Goal: Task Accomplishment & Management: Use online tool/utility

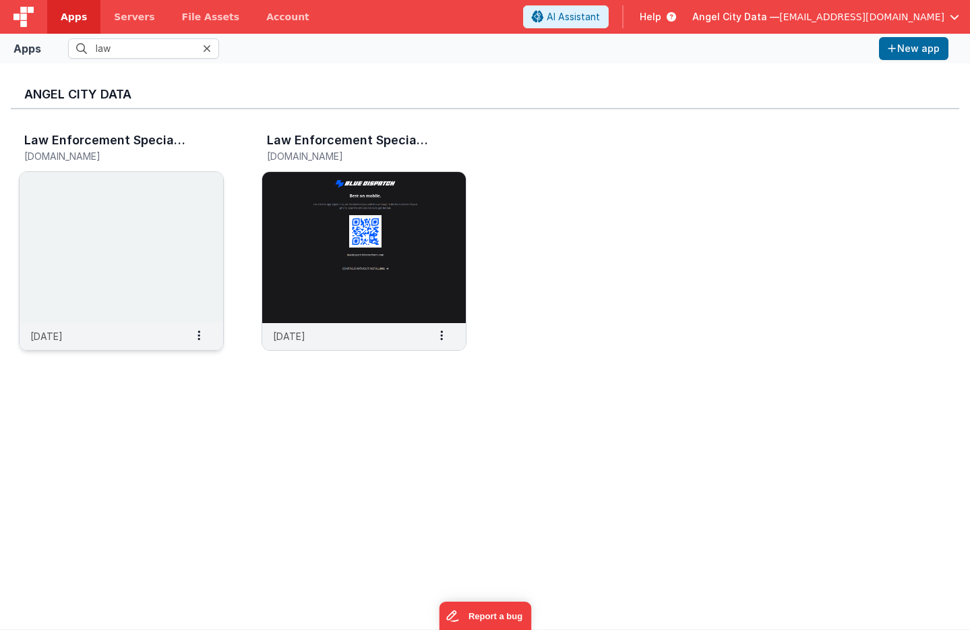
type input "law"
click at [183, 214] on img at bounding box center [122, 247] width 204 height 151
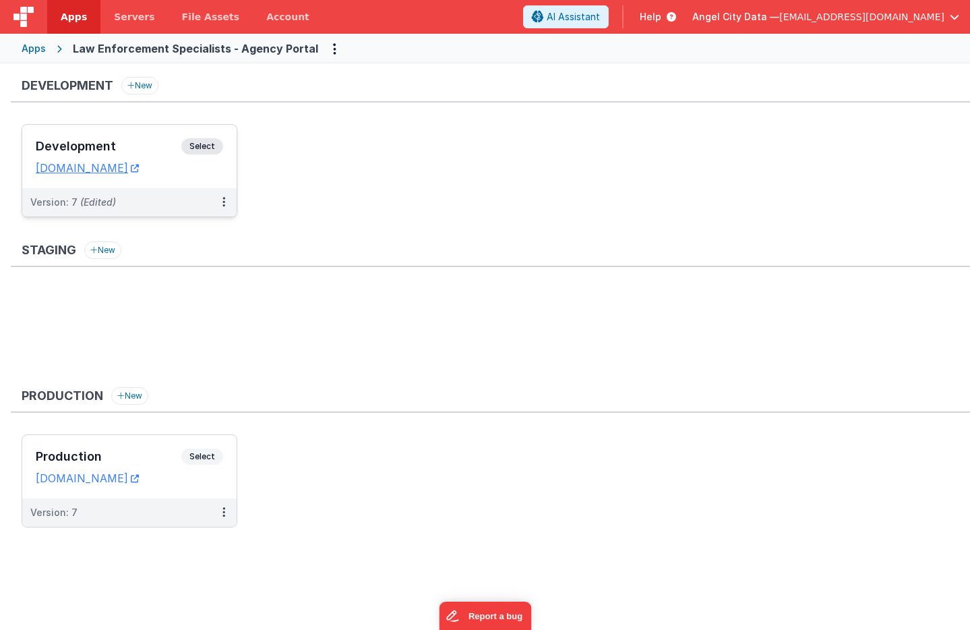
click at [111, 144] on h3 "Development" at bounding box center [109, 146] width 146 height 13
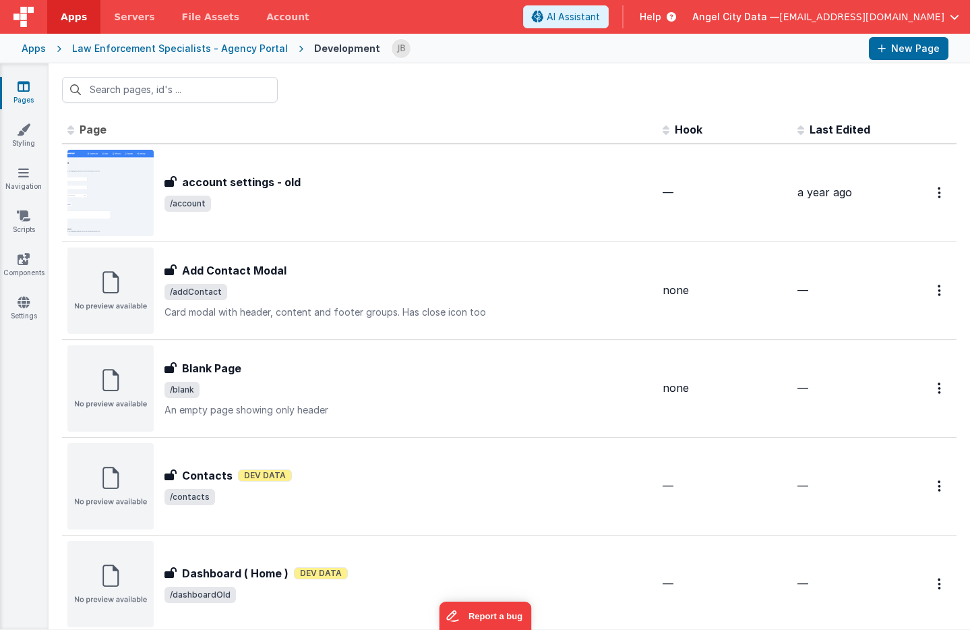
click at [826, 134] on span "Last Edited" at bounding box center [840, 129] width 61 height 13
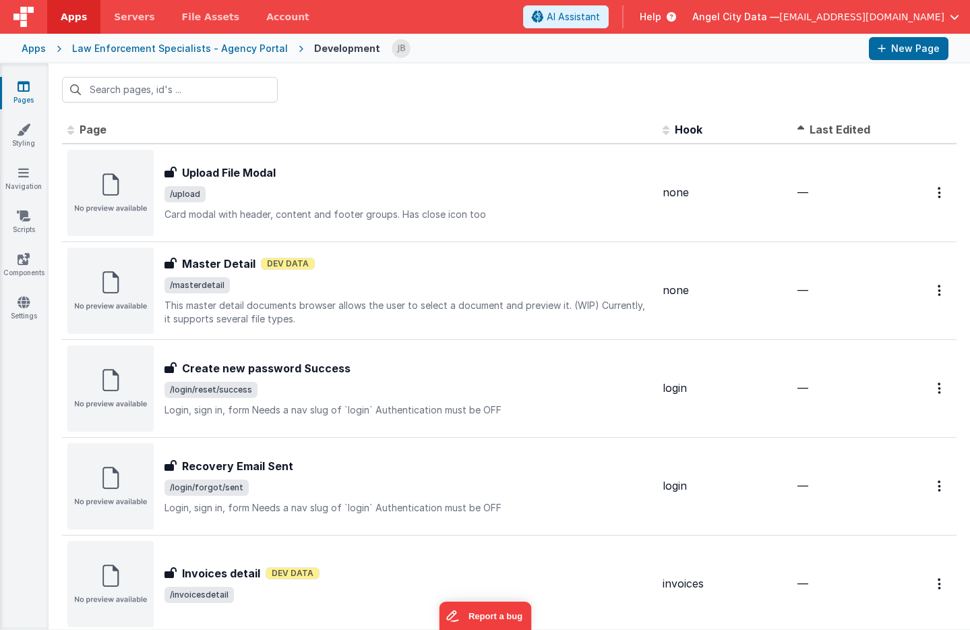
click at [856, 117] on th "Last Edited" at bounding box center [846, 130] width 108 height 27
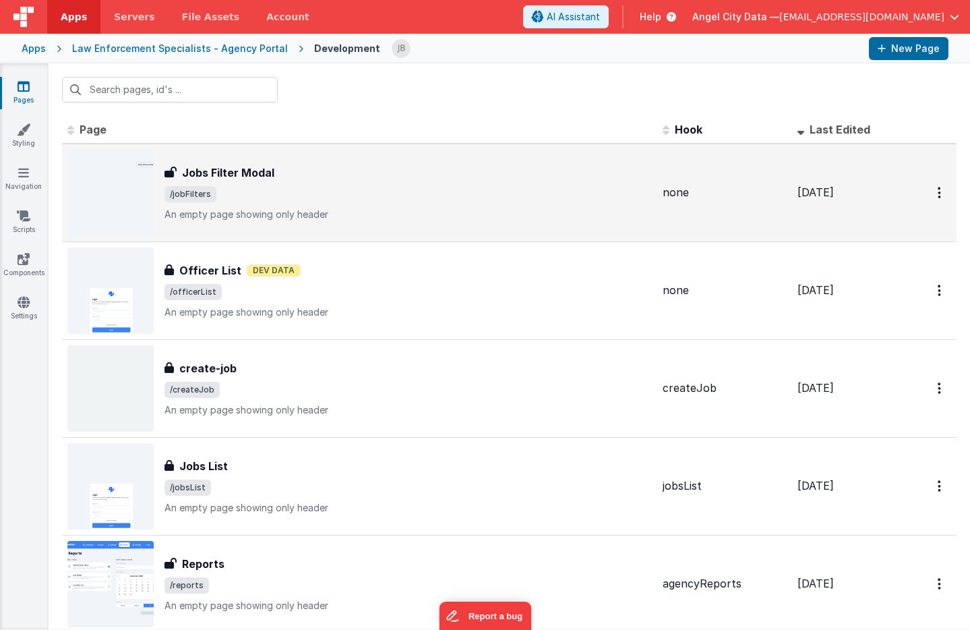
click at [249, 163] on div "Jobs Filter Modal Jobs Filter Modal /jobFilters An empty page showing only head…" at bounding box center [359, 193] width 584 height 86
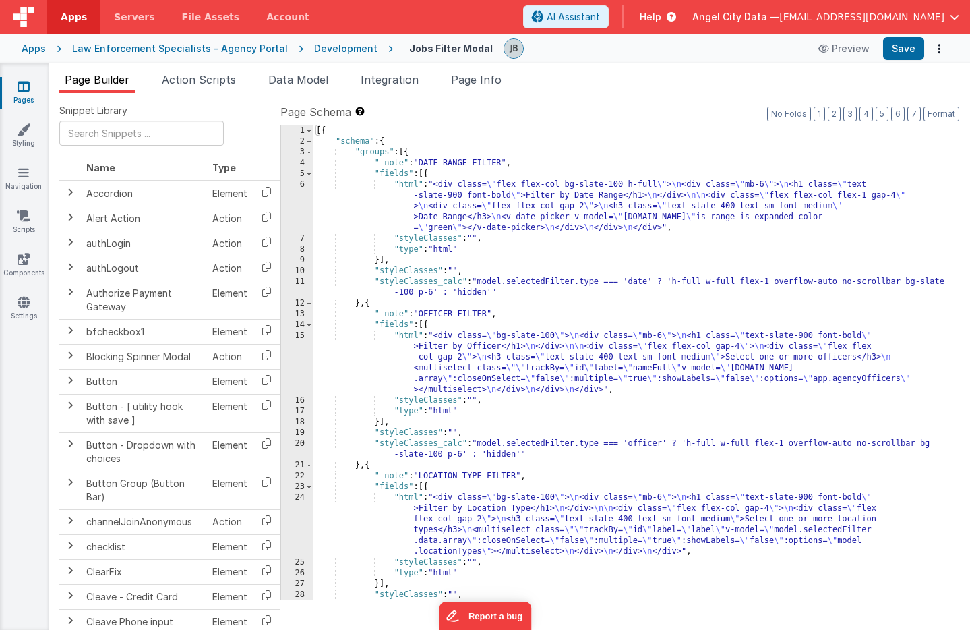
click at [314, 70] on div "Page Builder Action Scripts Data Model Integration Page Info Snippet Library Na…" at bounding box center [509, 346] width 921 height 566
click at [312, 75] on span "Data Model" at bounding box center [298, 79] width 60 height 13
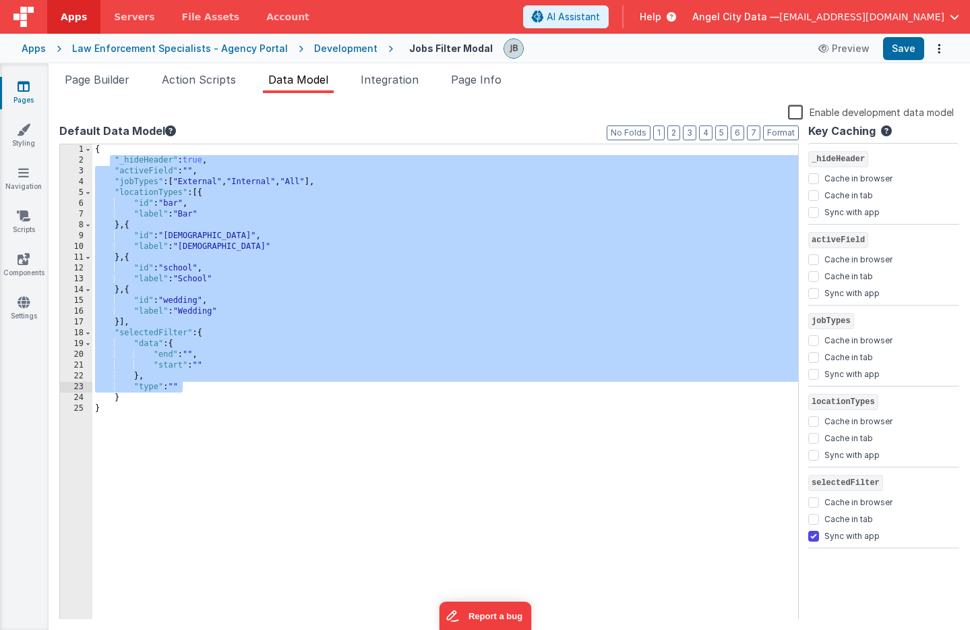
drag, startPoint x: 112, startPoint y: 158, endPoint x: 240, endPoint y: 382, distance: 257.9
click at [240, 382] on div "{ "_hideHeader" : true , "activeField" : "" , "jobTypes" : [ "External" , "Inte…" at bounding box center [445, 392] width 706 height 497
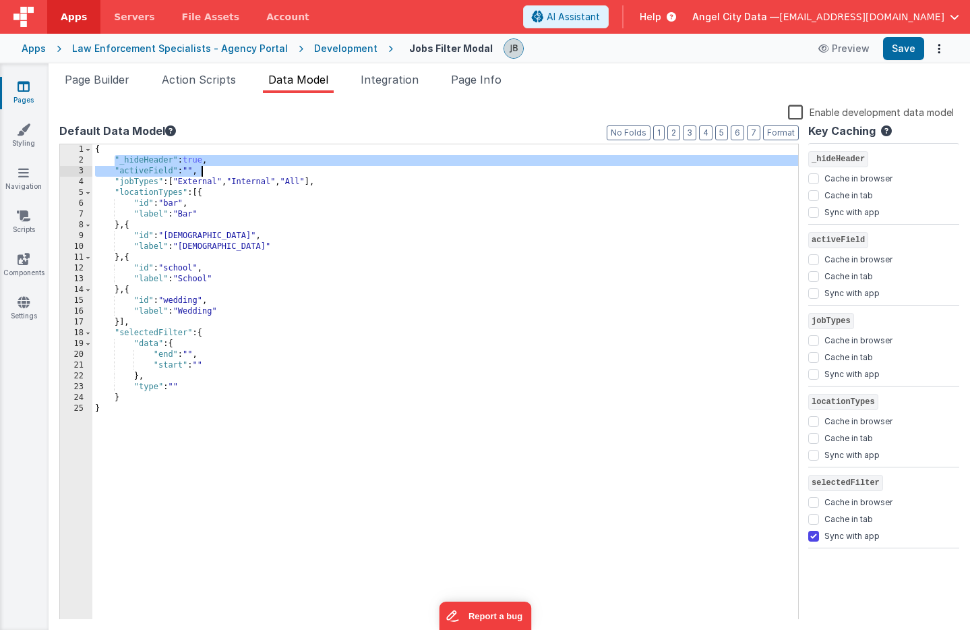
drag, startPoint x: 113, startPoint y: 158, endPoint x: 212, endPoint y: 169, distance: 99.0
click at [212, 169] on div "{ "_hideHeader" : true , "activeField" : "" , "jobTypes" : [ "External" , "Inte…" at bounding box center [445, 392] width 706 height 497
click at [168, 85] on span "Action Scripts" at bounding box center [199, 79] width 74 height 13
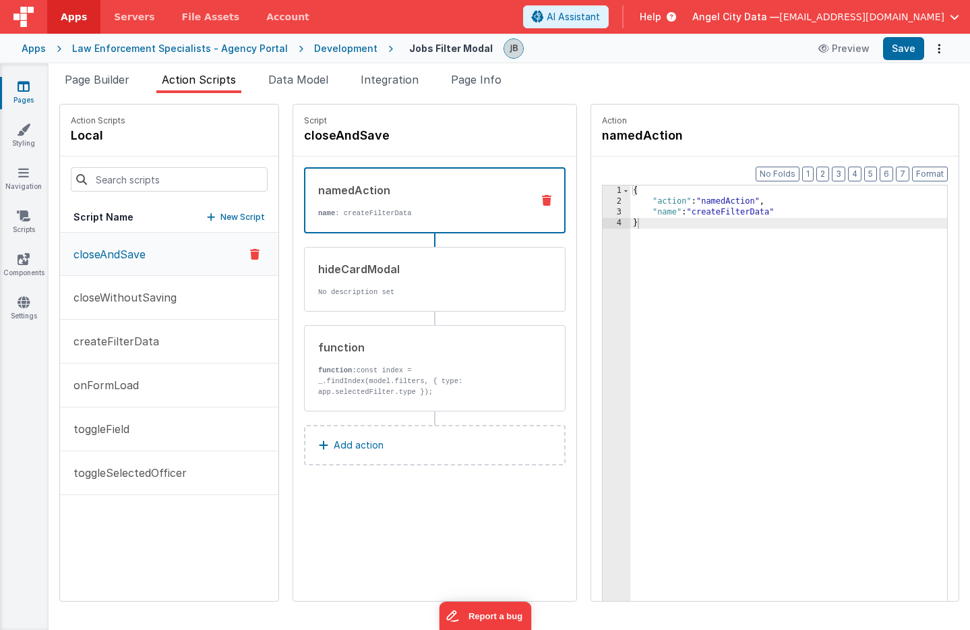
click at [146, 85] on ul "Page Builder Action Scripts Data Model Integration Page Info" at bounding box center [509, 82] width 921 height 22
click at [127, 84] on span "Page Builder" at bounding box center [97, 79] width 65 height 13
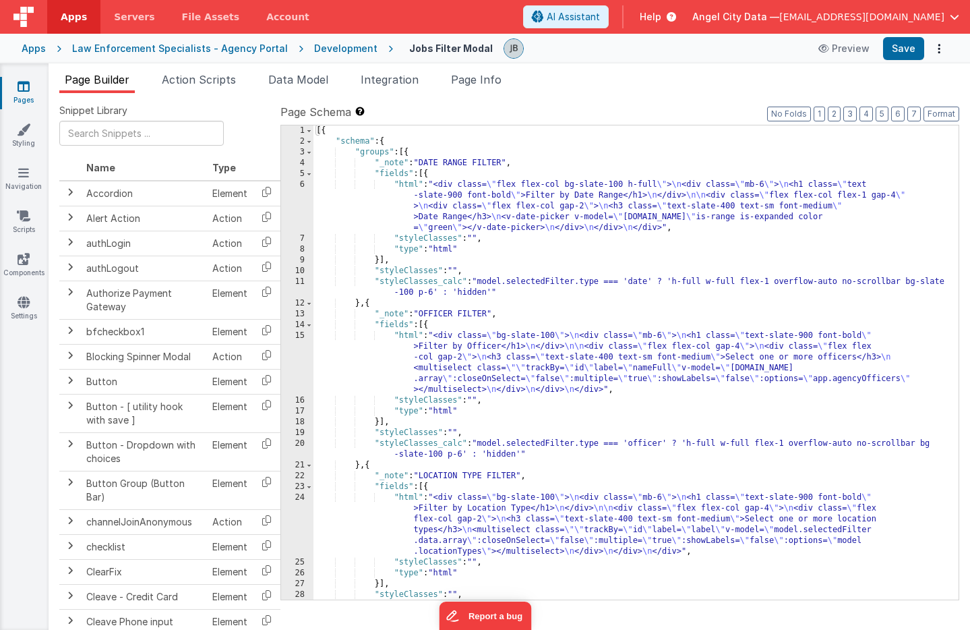
click at [292, 211] on div "6" at bounding box center [297, 206] width 32 height 54
click at [293, 200] on div "6" at bounding box center [297, 206] width 32 height 54
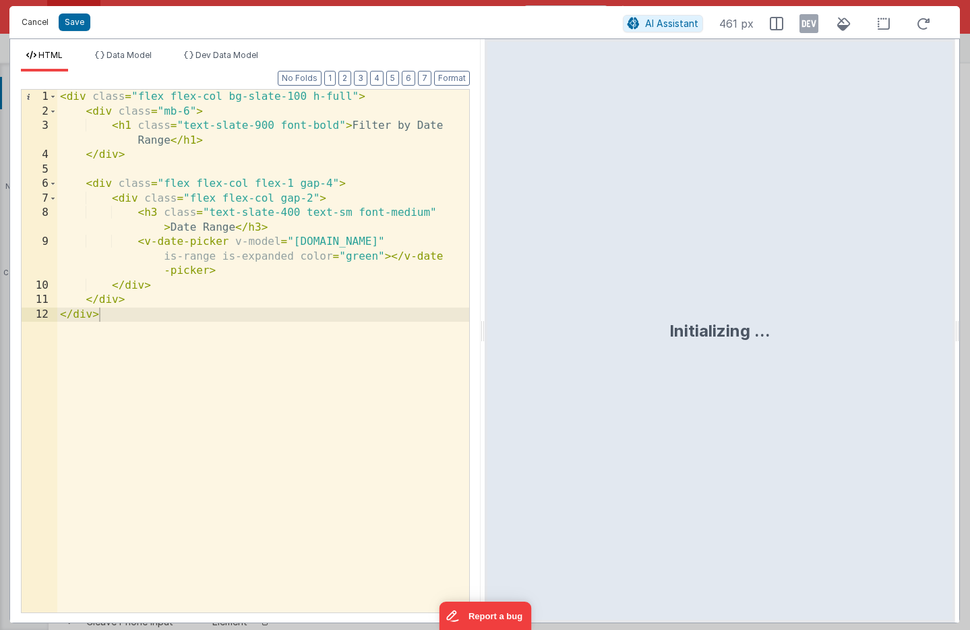
click at [40, 27] on button "Cancel" at bounding box center [35, 22] width 40 height 19
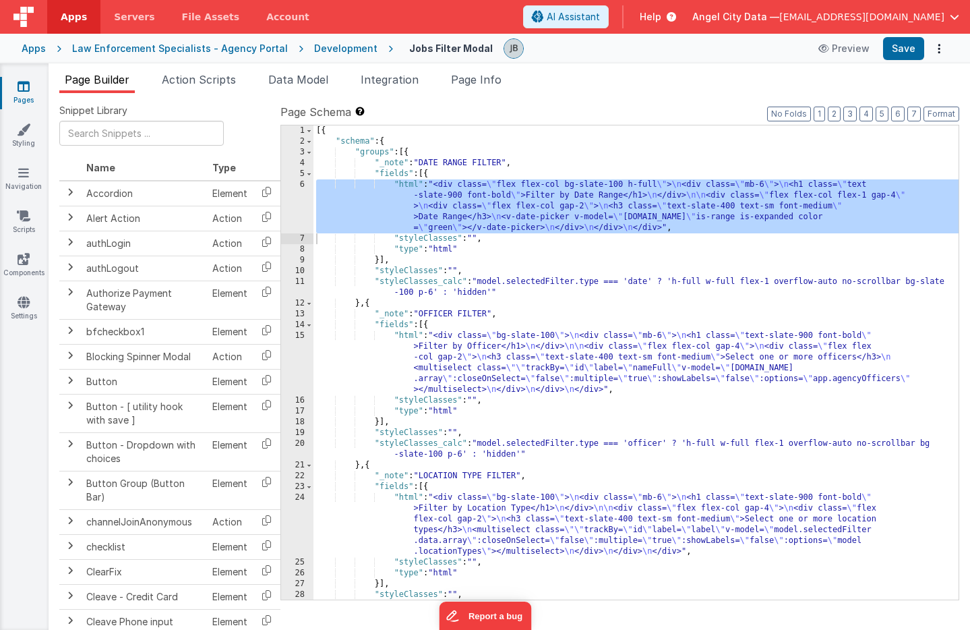
click at [286, 380] on div "15" at bounding box center [297, 362] width 32 height 65
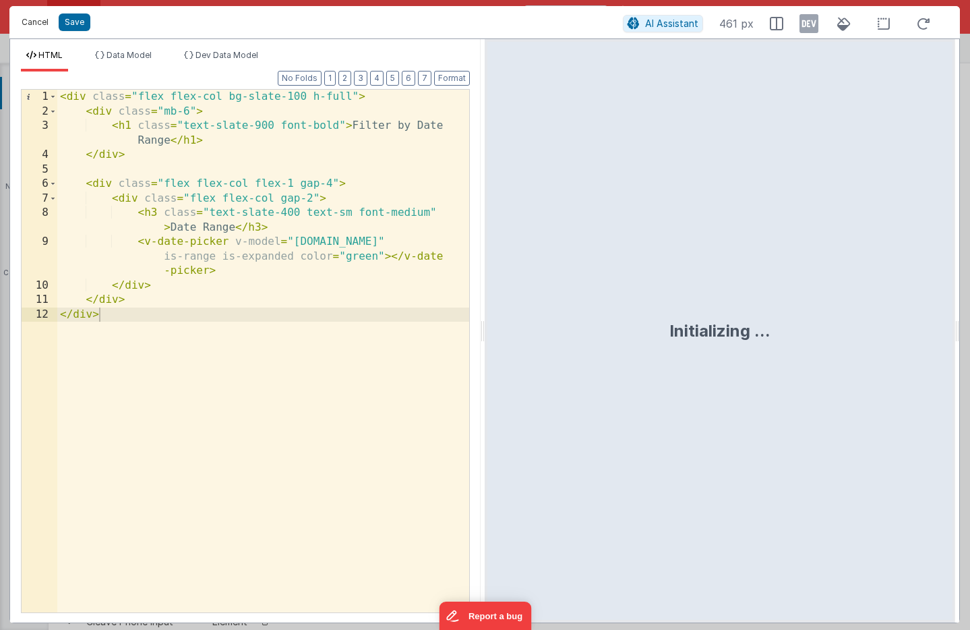
click at [40, 25] on button "Cancel" at bounding box center [35, 22] width 40 height 19
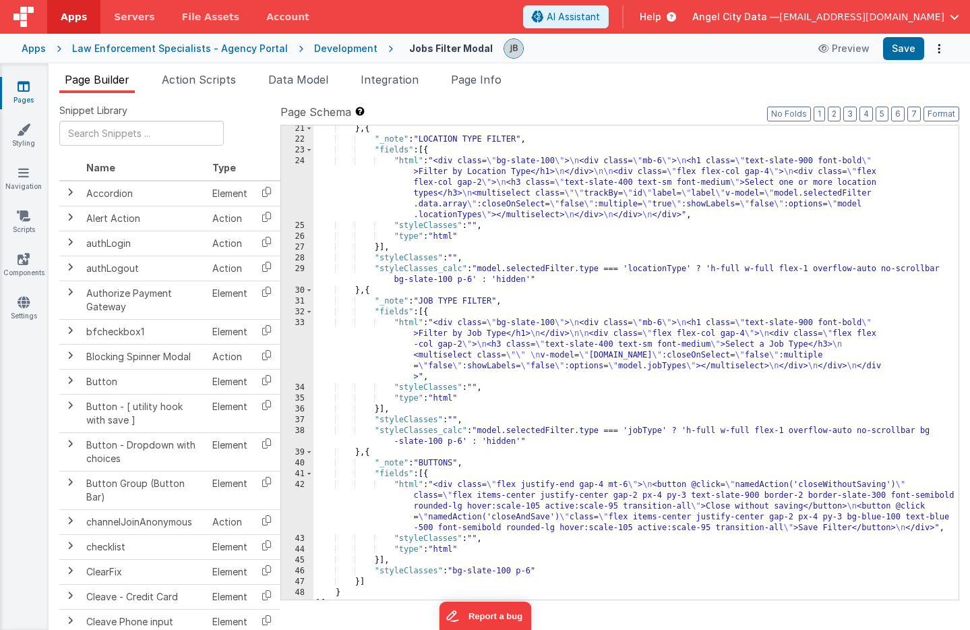
scroll to position [346, 0]
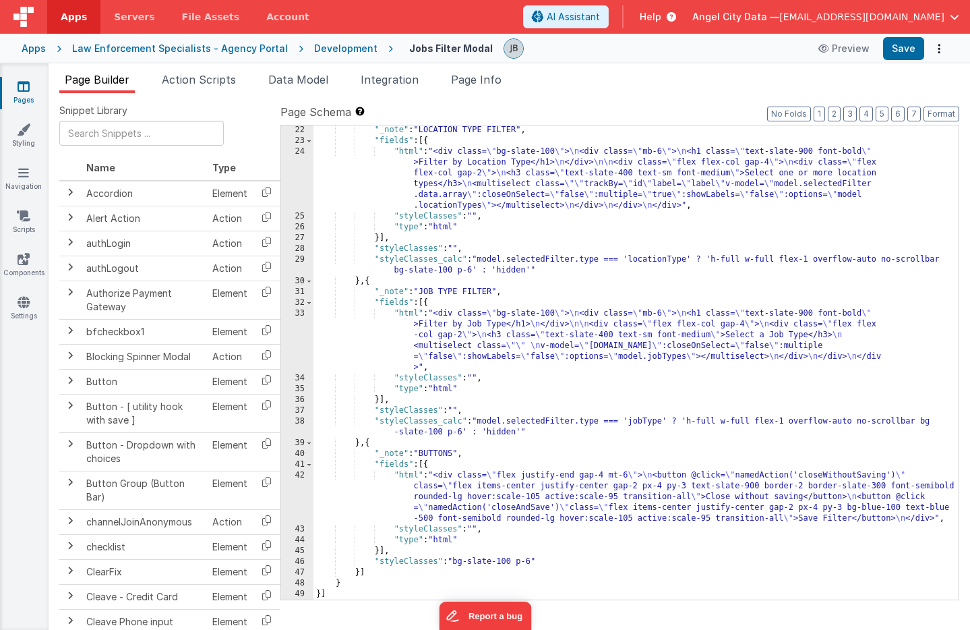
click at [392, 478] on div ""_note" : "LOCATION TYPE FILTER" , "fields" : [{ "html" : "<div class= \" bg-sl…" at bounding box center [635, 372] width 645 height 495
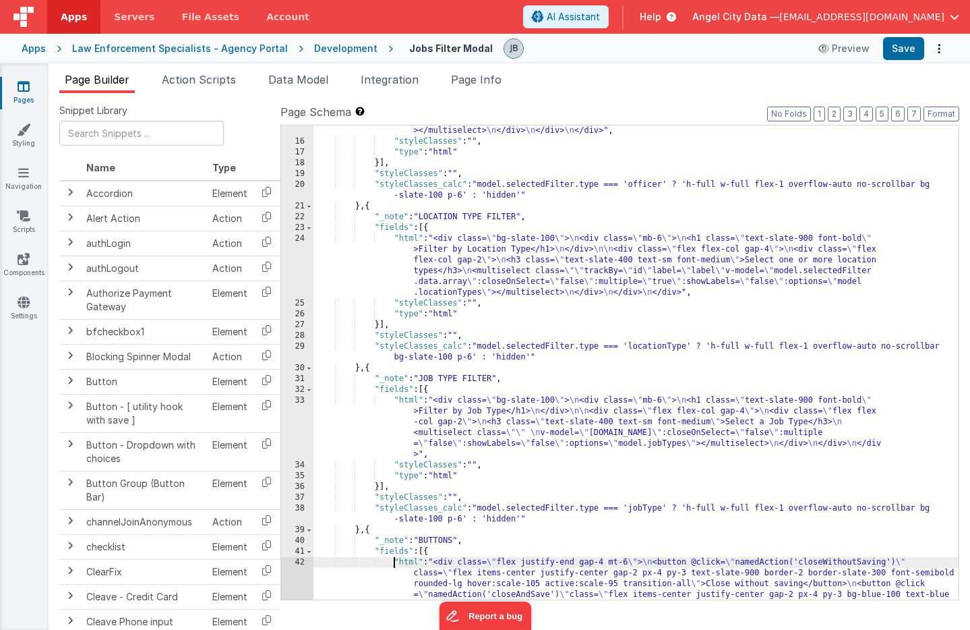
scroll to position [0, 0]
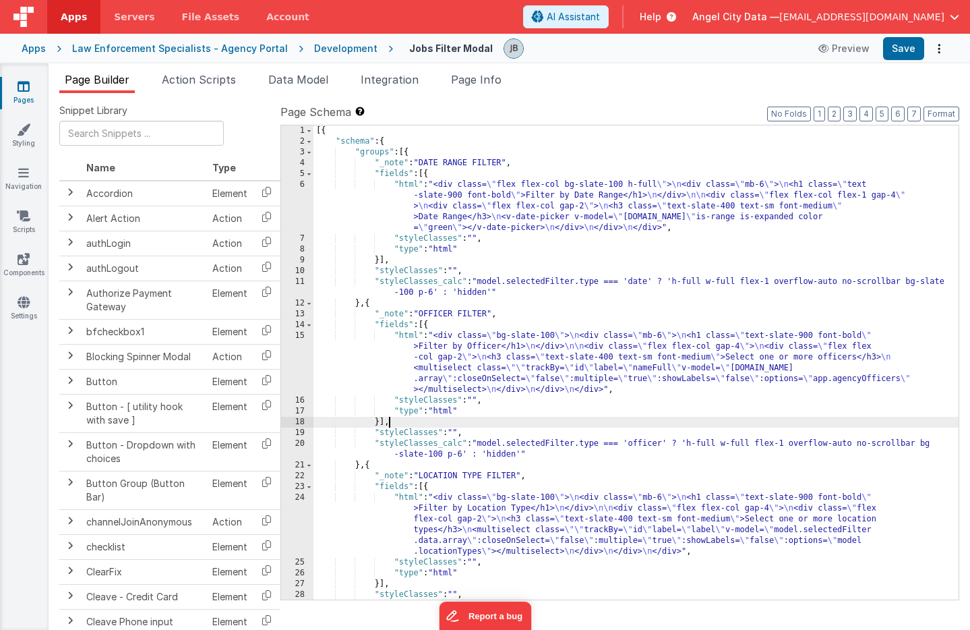
click at [397, 417] on div "[{ "schema" : { "groups" : [{ "_note" : "DATE RANGE FILTER" , "fields" : [{ "ht…" at bounding box center [635, 378] width 645 height 506
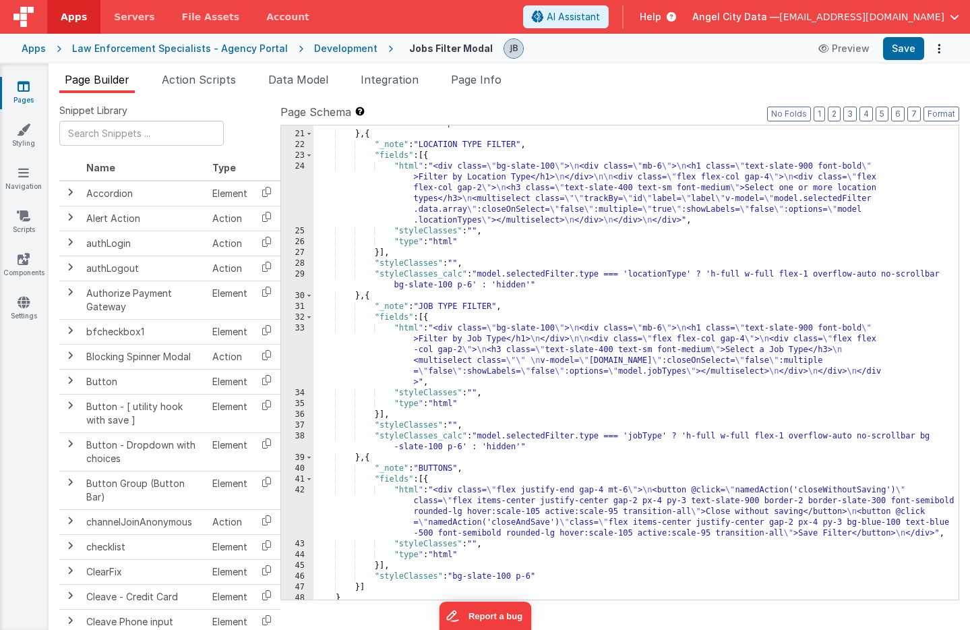
scroll to position [346, 0]
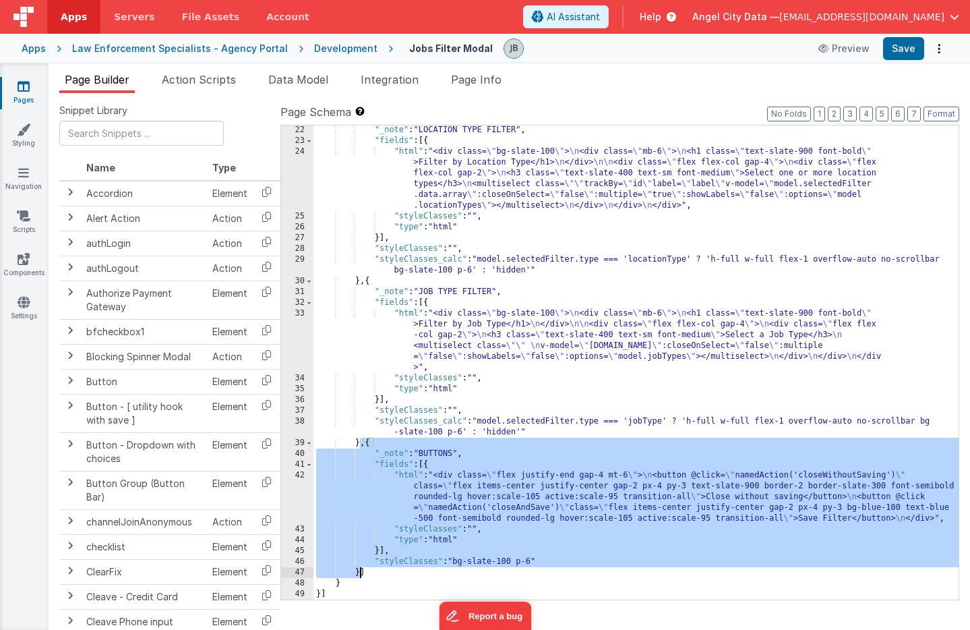
drag, startPoint x: 361, startPoint y: 446, endPoint x: 359, endPoint y: 569, distance: 123.4
click at [359, 569] on div ""_note" : "LOCATION TYPE FILTER" , "fields" : [{ "html" : "<div class= \" bg-sl…" at bounding box center [635, 372] width 645 height 495
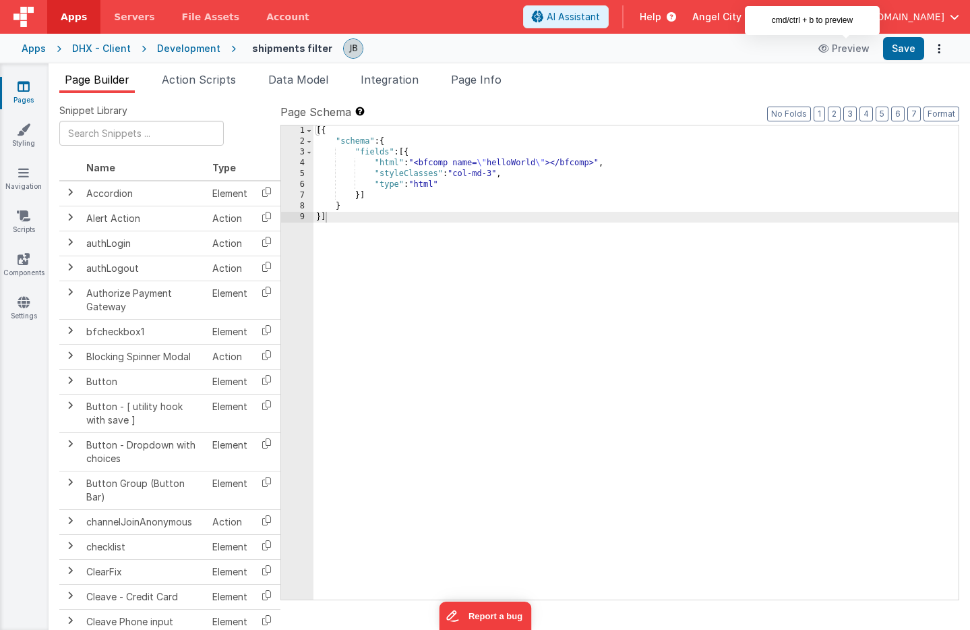
click at [301, 177] on div "5" at bounding box center [297, 174] width 32 height 11
click at [303, 162] on div "4" at bounding box center [297, 163] width 32 height 11
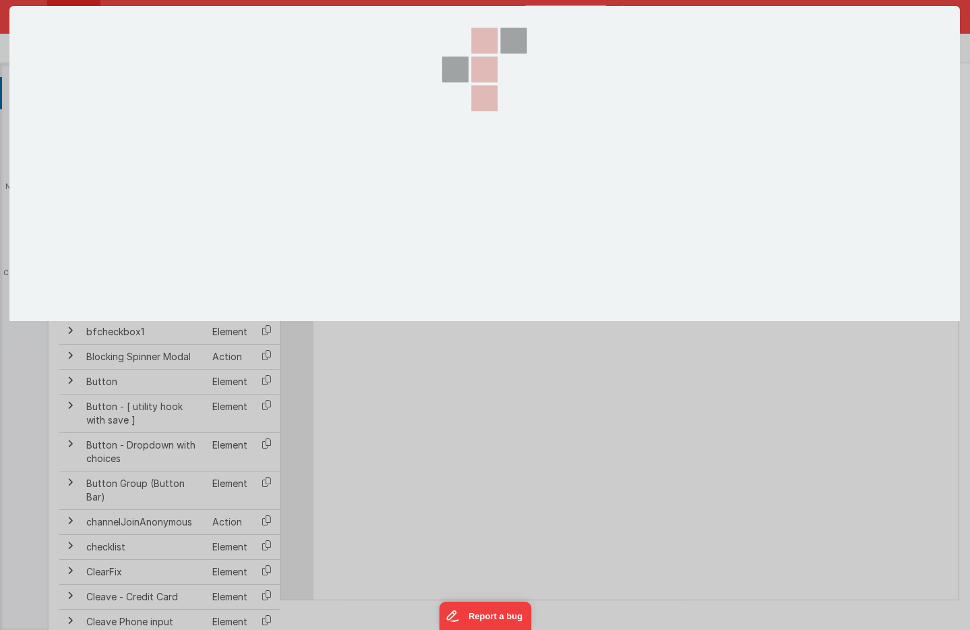
click at [303, 162] on section at bounding box center [484, 163] width 950 height 315
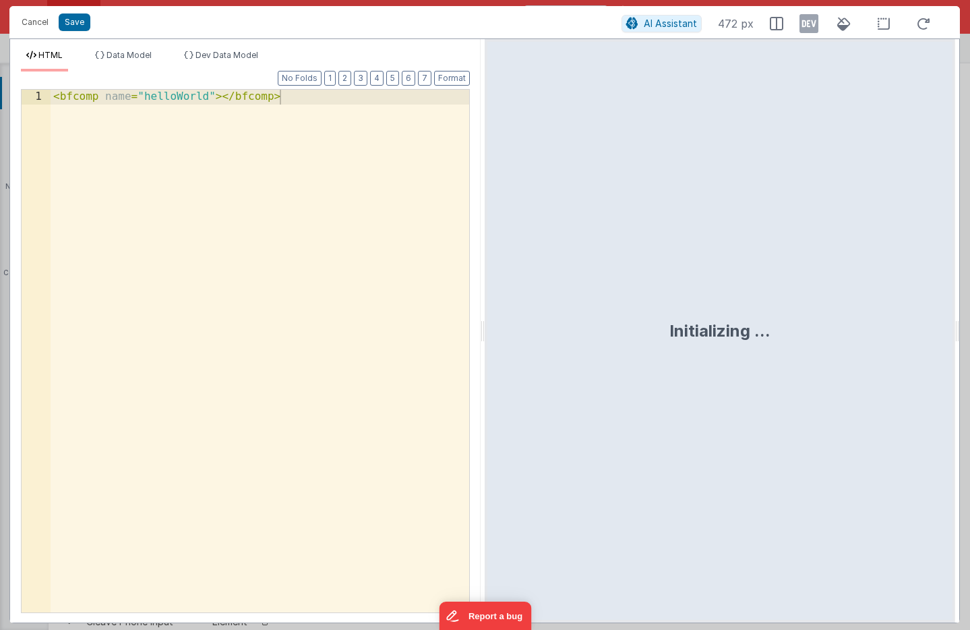
click at [265, 186] on div "< bfcomp name = "helloWorld" > </ bfcomp >" at bounding box center [260, 374] width 419 height 568
click at [662, 23] on span "AI Assistant" at bounding box center [670, 23] width 53 height 11
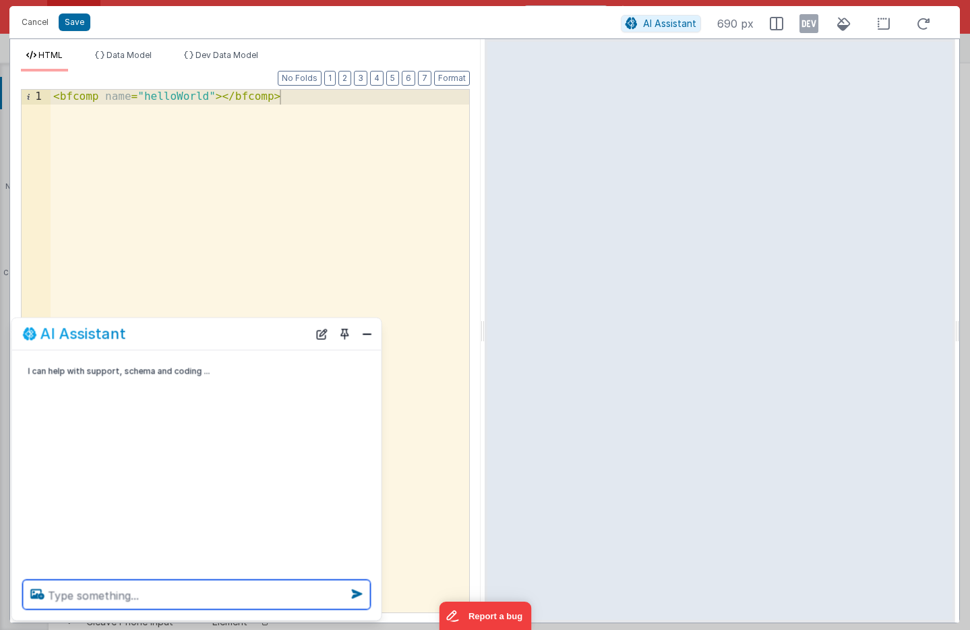
click at [188, 585] on textarea at bounding box center [197, 595] width 348 height 30
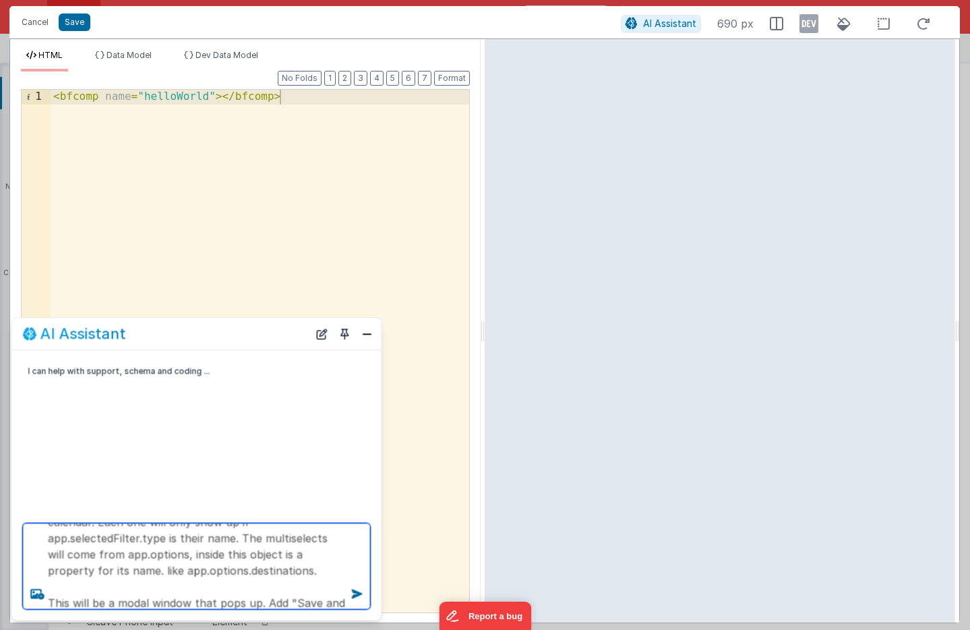
scroll to position [82, 0]
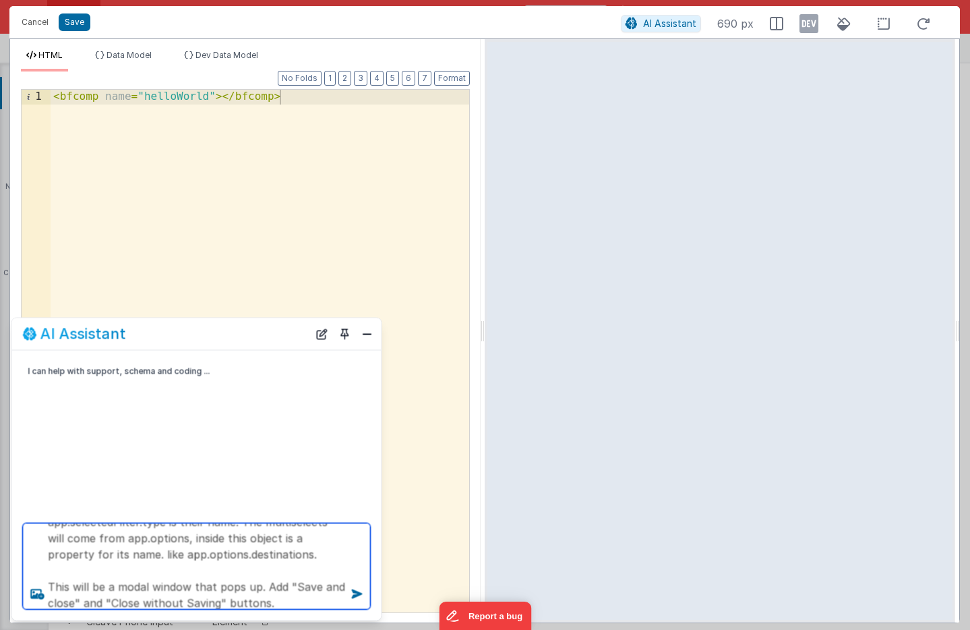
type textarea "Create many elements for a filter mechanism. They are: Shipment #, Reference #,…"
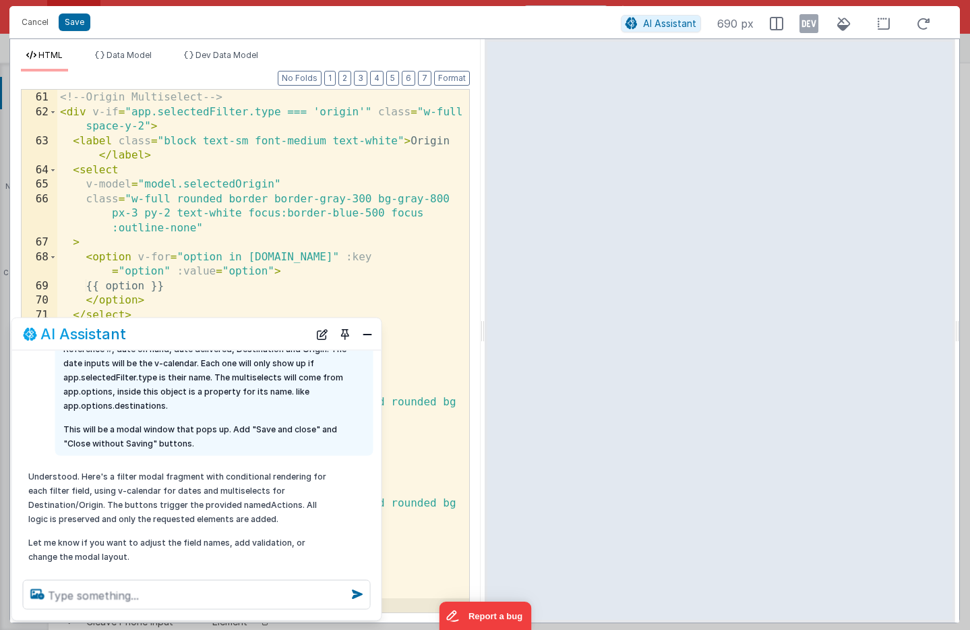
scroll to position [91, 0]
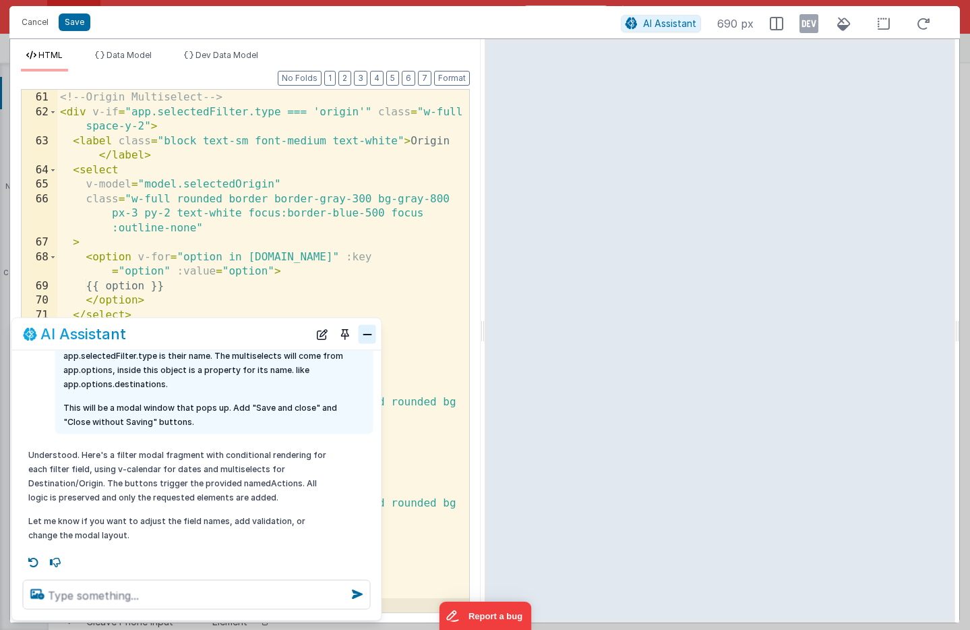
click at [365, 333] on button "Close" at bounding box center [368, 333] width 18 height 19
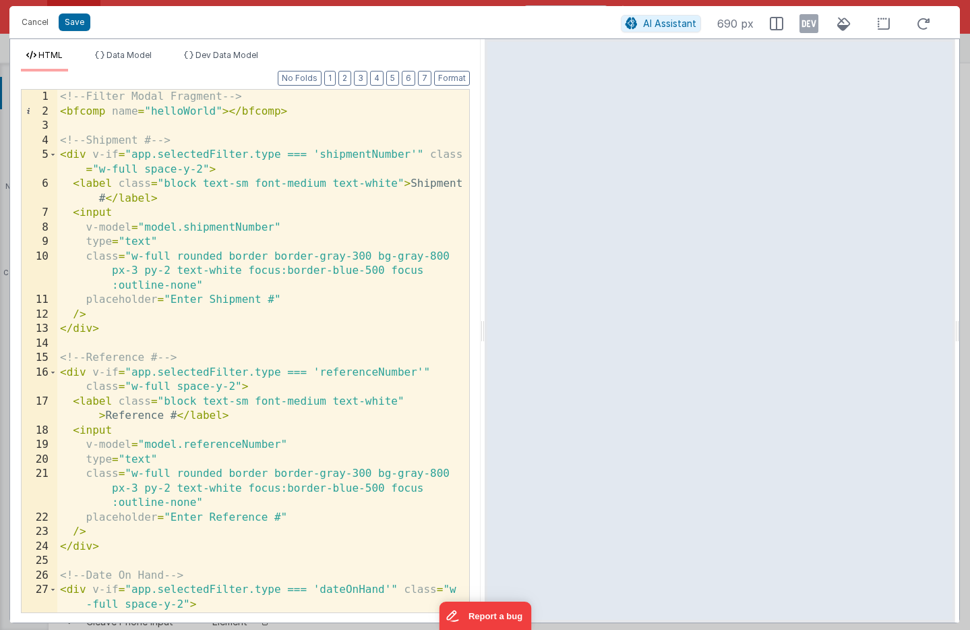
scroll to position [0, 0]
drag, startPoint x: 305, startPoint y: 108, endPoint x: 52, endPoint y: 110, distance: 253.5
click at [52, 109] on div "1 2 3 4 5 6 7 8 9 10 11 12 13 14 15 16 17 18 19 20 21 22 23 24 25 26 27 28 <!--…" at bounding box center [245, 351] width 449 height 524
drag, startPoint x: 240, startPoint y: 115, endPoint x: 15, endPoint y: 68, distance: 230.0
click at [15, 68] on div "HTML Data Model Dev Data Model Format 7 6 5 4 3 2 1 No Folds 1 2 3 4 5 6 7 8 9 …" at bounding box center [245, 336] width 471 height 572
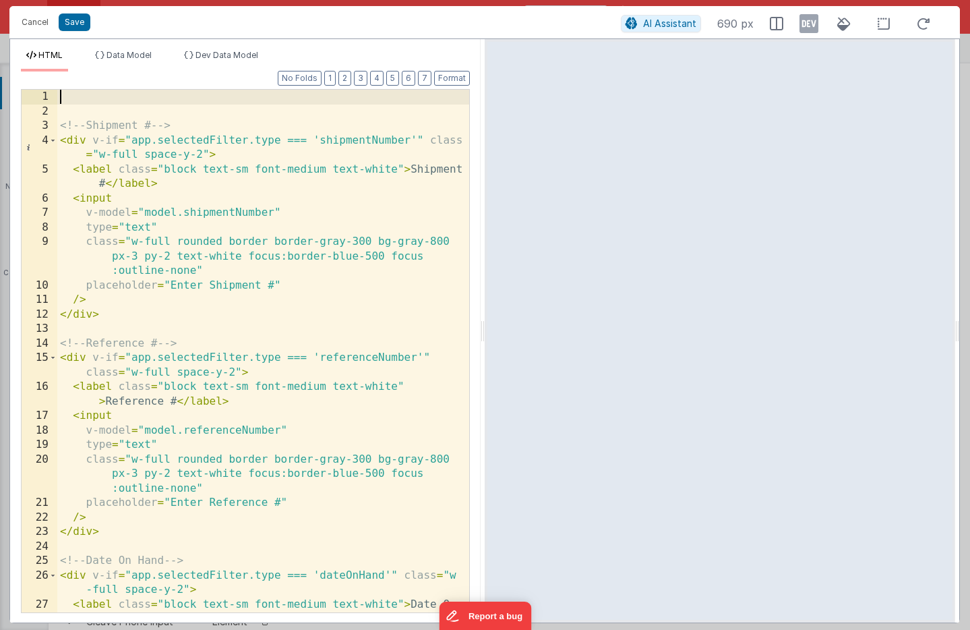
click at [103, 113] on div "<!-- Shipment # --> < div v-if = "app.selectedFilter.type === 'shipmentNumber'"…" at bounding box center [263, 365] width 412 height 551
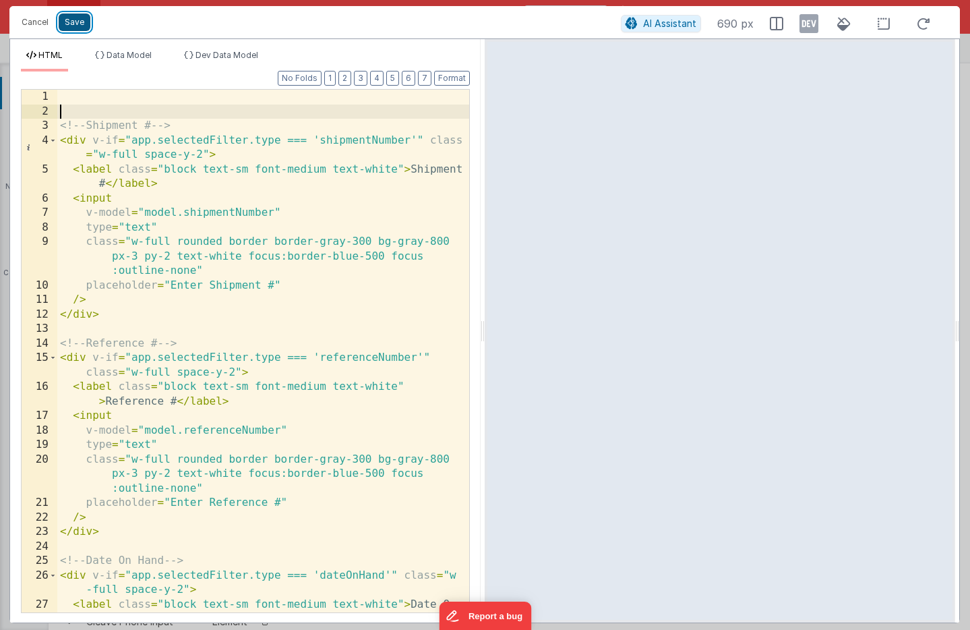
click at [84, 21] on button "Save" at bounding box center [75, 22] width 32 height 18
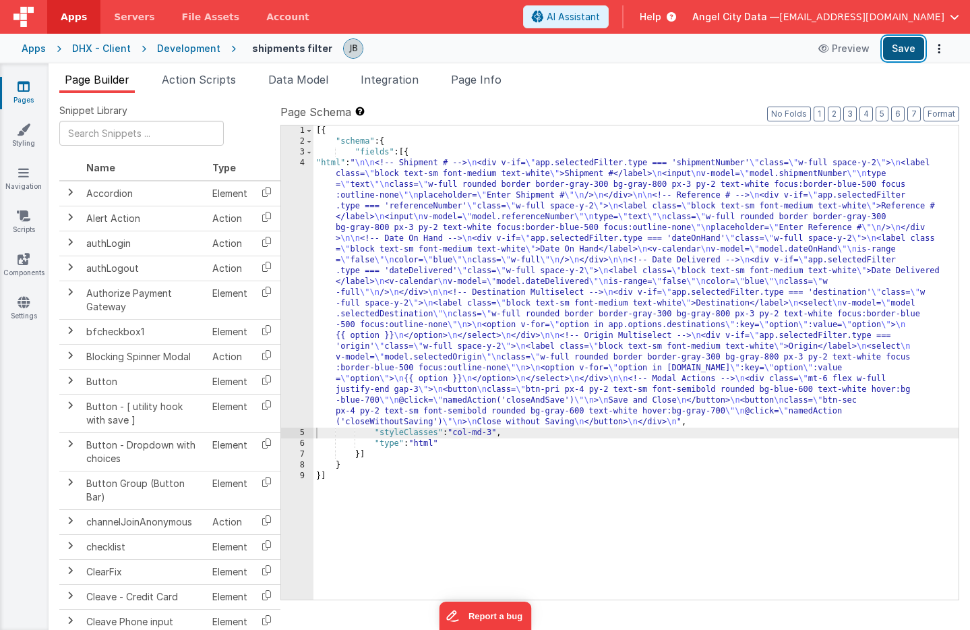
click at [899, 52] on button "Save" at bounding box center [903, 48] width 41 height 23
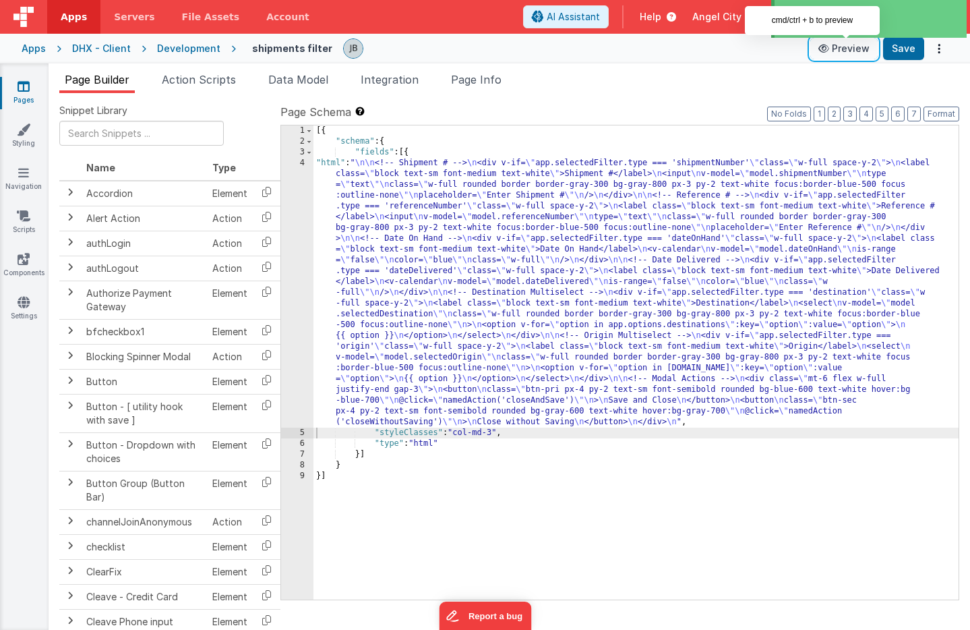
click at [843, 53] on button "Preview" at bounding box center [843, 49] width 67 height 22
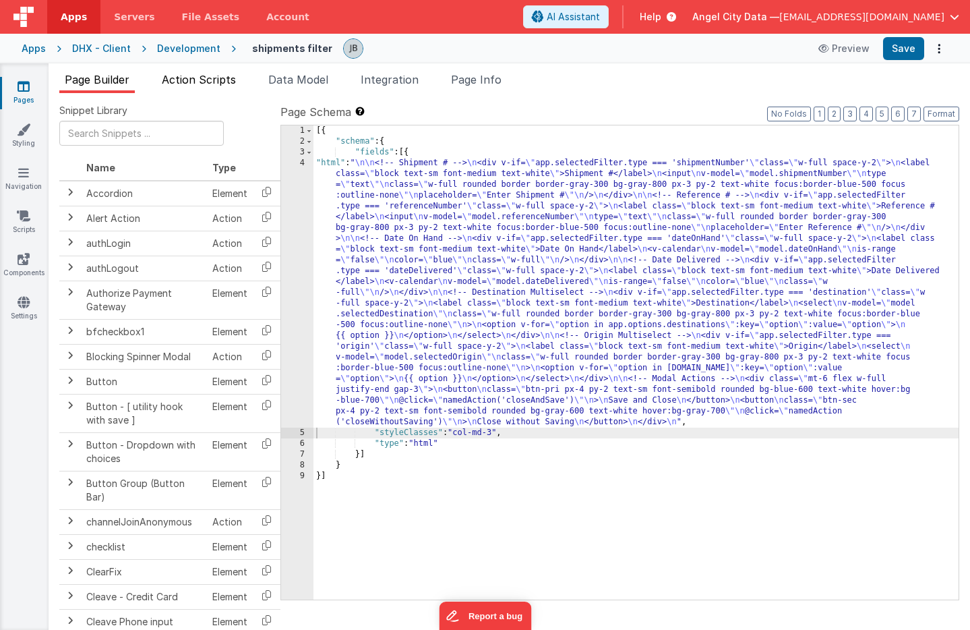
click at [196, 78] on span "Action Scripts" at bounding box center [199, 79] width 74 height 13
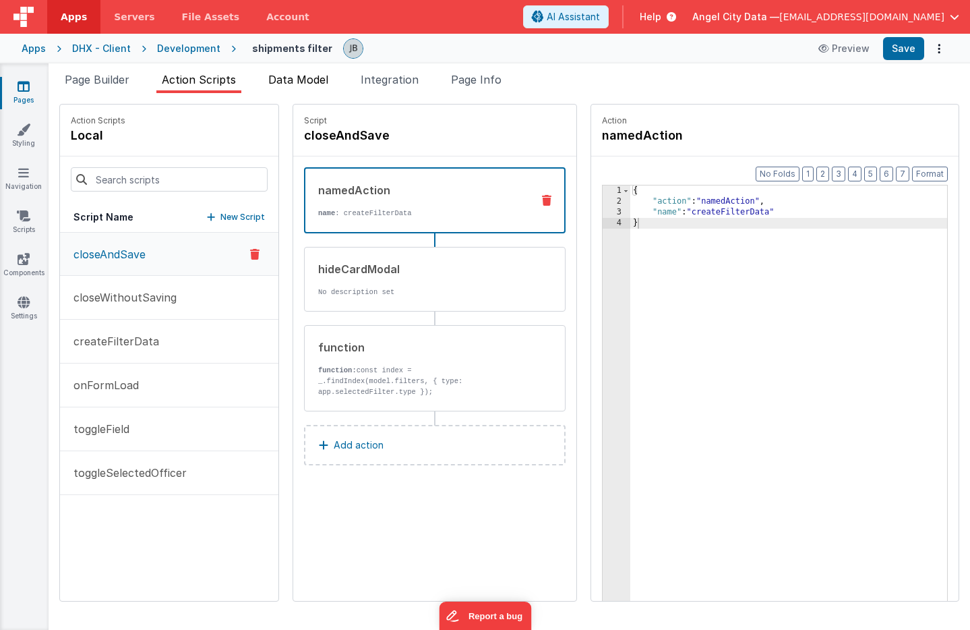
click at [280, 90] on li "Data Model" at bounding box center [298, 82] width 71 height 22
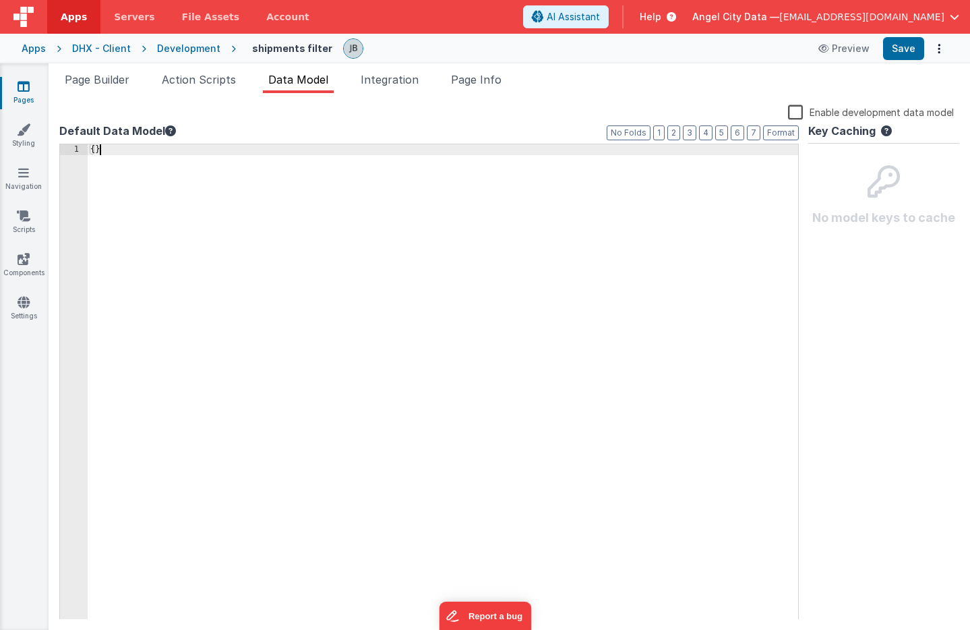
click at [282, 346] on div "{ }" at bounding box center [443, 392] width 710 height 497
drag, startPoint x: 282, startPoint y: 346, endPoint x: -98, endPoint y: -40, distance: 542.0
click at [0, 0] on html "Apps Servers File Assets Account Some FUTURE Slot AI Assistant Help Angel City …" at bounding box center [485, 315] width 970 height 630
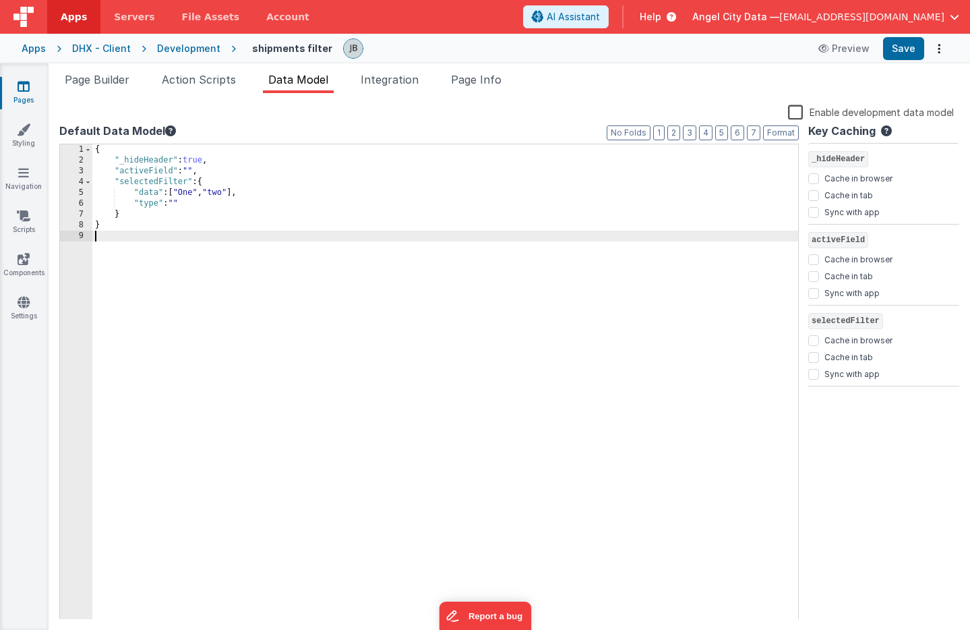
click at [177, 202] on div "{ "_hideHeader" : true , "activeField" : "" , "selectedFilter" : { "data" : [ "…" at bounding box center [445, 392] width 706 height 497
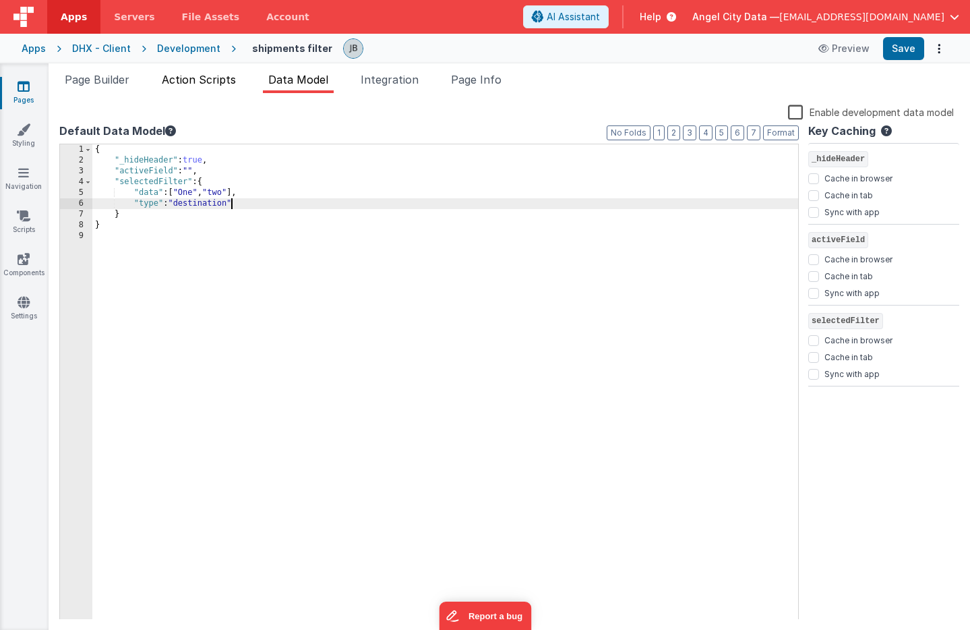
click at [217, 84] on span "Action Scripts" at bounding box center [199, 79] width 74 height 13
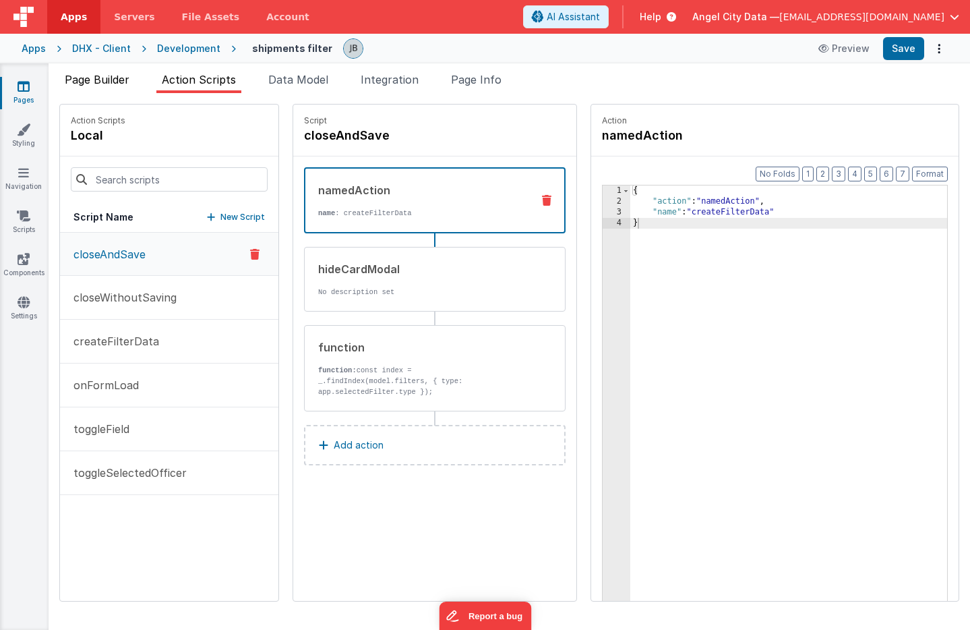
click at [95, 83] on span "Page Builder" at bounding box center [97, 79] width 65 height 13
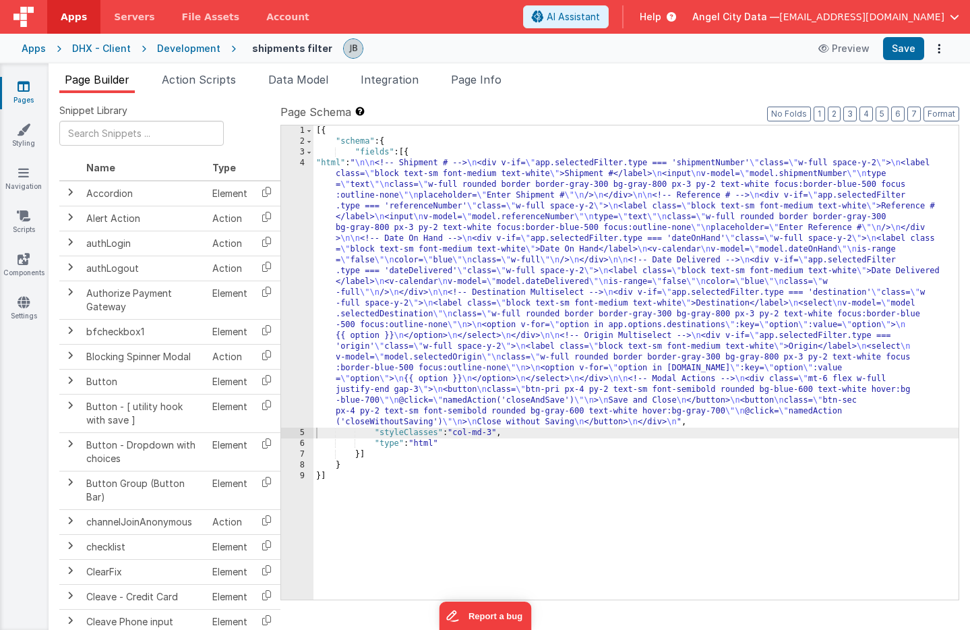
click at [299, 235] on div "4" at bounding box center [297, 293] width 32 height 270
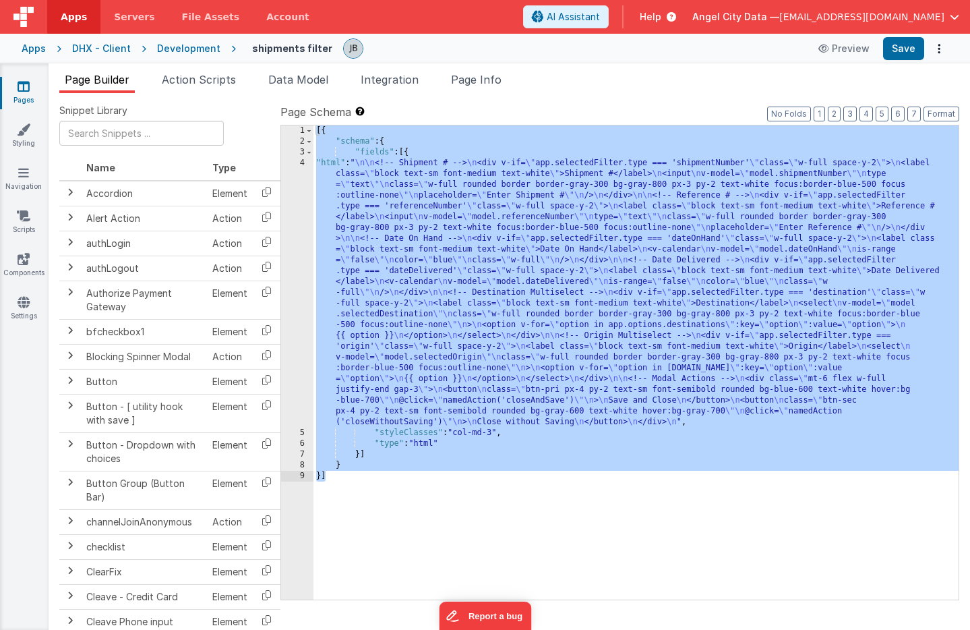
click at [299, 237] on div "4" at bounding box center [297, 293] width 32 height 270
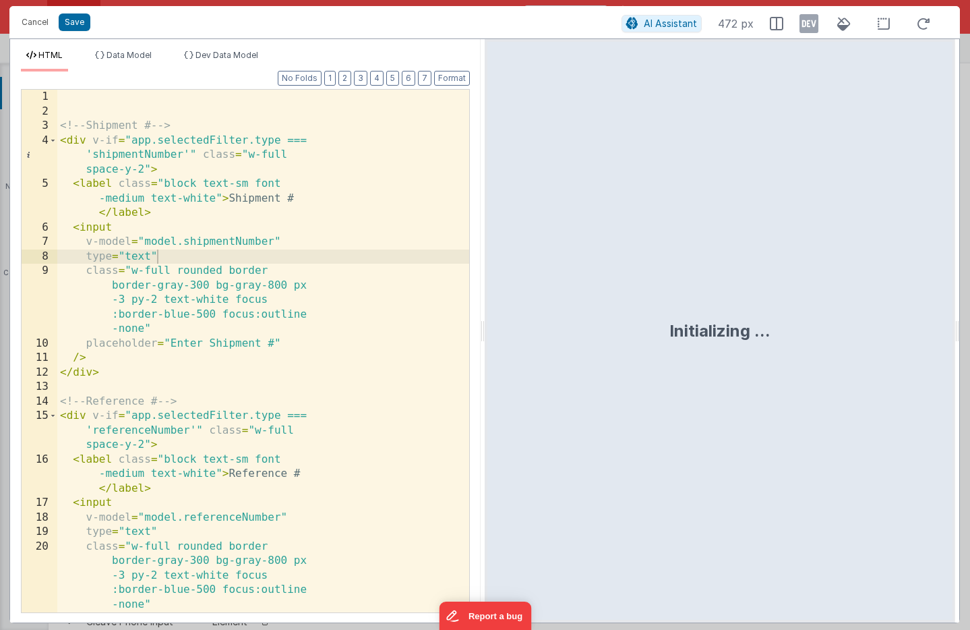
click at [224, 243] on div "<!-- Shipment # --> < div v-if = "app.selectedFilter.type === 'shipmentNumber'"…" at bounding box center [263, 365] width 412 height 551
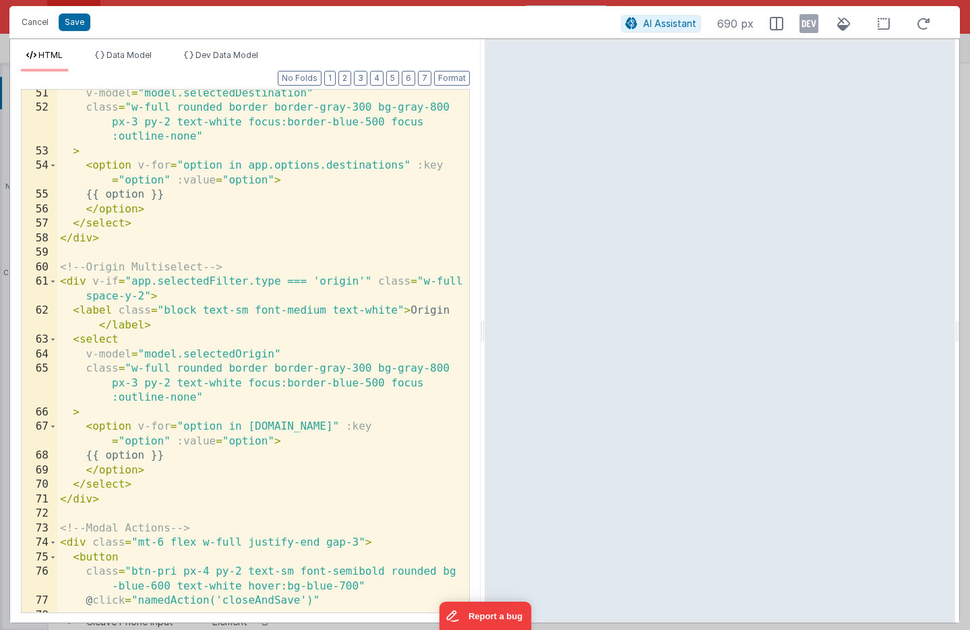
scroll to position [931, 0]
click at [140, 311] on div "v-model = "model.selectedDestination" class = "w-full rounded border border-gra…" at bounding box center [263, 361] width 412 height 551
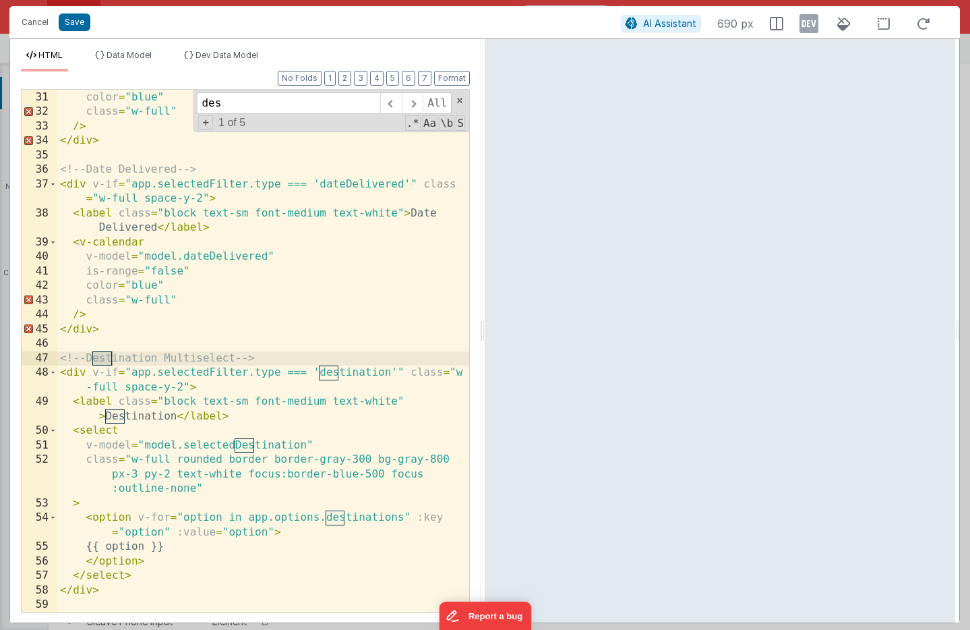
scroll to position [579, 0]
type input "destination"
click at [301, 518] on div "is-range = "false" color = "blue" class = "w-full" /> </ div > <!-- Date Delive…" at bounding box center [263, 350] width 412 height 551
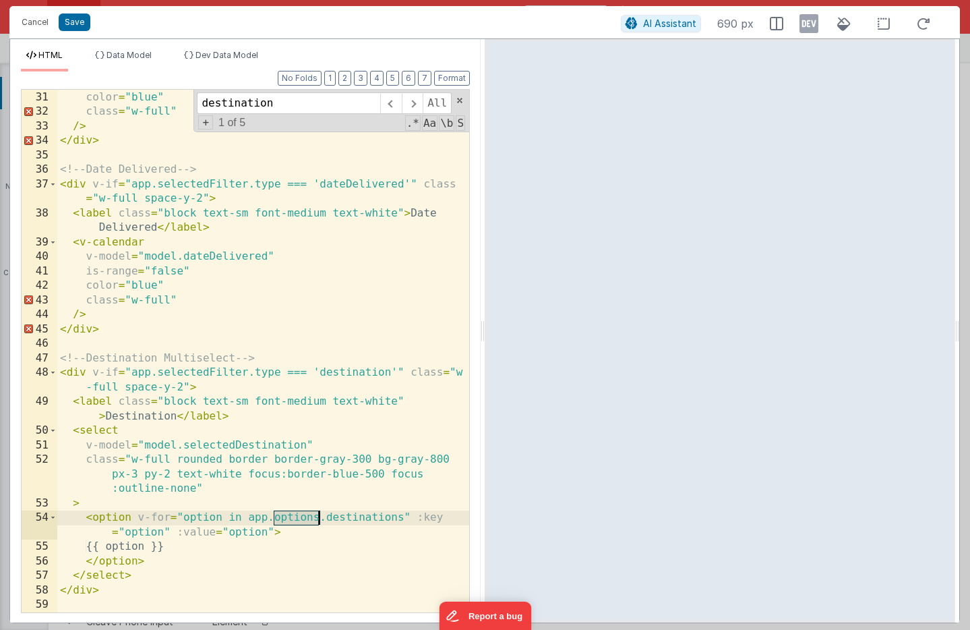
click at [301, 518] on div "is-range = "false" color = "blue" class = "w-full" /> </ div > <!-- Date Delive…" at bounding box center [263, 350] width 412 height 551
drag, startPoint x: 401, startPoint y: 518, endPoint x: 248, endPoint y: 518, distance: 153.0
click at [248, 518] on div "is-range = "false" color = "blue" class = "w-full" /> </ div > <!-- Date Delive…" at bounding box center [263, 350] width 412 height 551
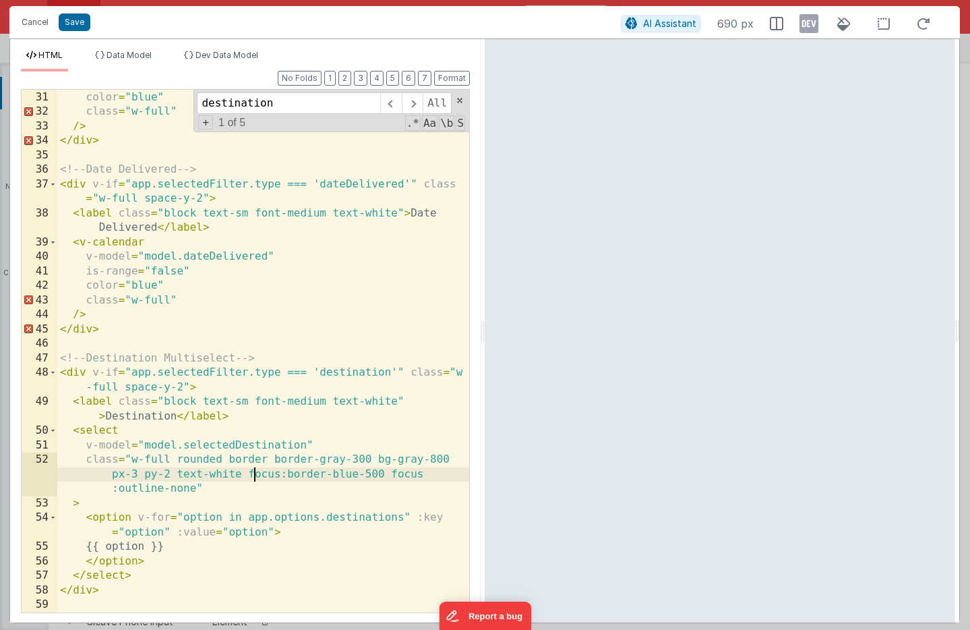
click at [255, 473] on div "is-range = "false" color = "blue" class = "w-full" /> </ div > <!-- Date Delive…" at bounding box center [263, 350] width 412 height 551
click at [250, 446] on div "is-range = "false" color = "blue" class = "w-full" /> </ div > <!-- Date Delive…" at bounding box center [263, 350] width 412 height 551
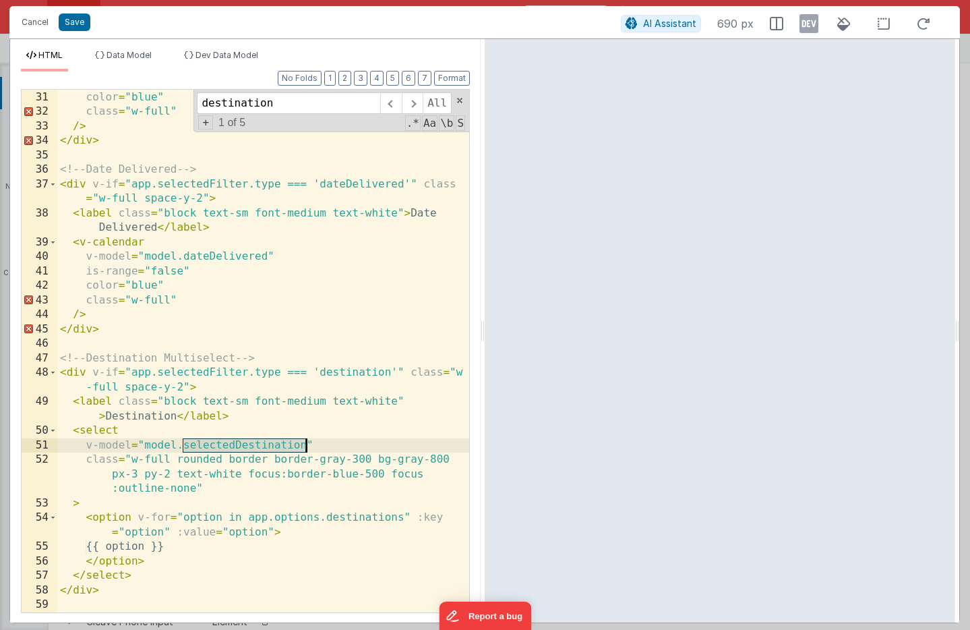
click at [250, 446] on div "is-range = "false" color = "blue" class = "w-full" /> </ div > <!-- Date Delive…" at bounding box center [263, 350] width 412 height 551
click at [373, 517] on div "is-range = "false" color = "blue" class = "w-full" /> </ div > <!-- Date Delive…" at bounding box center [263, 350] width 412 height 551
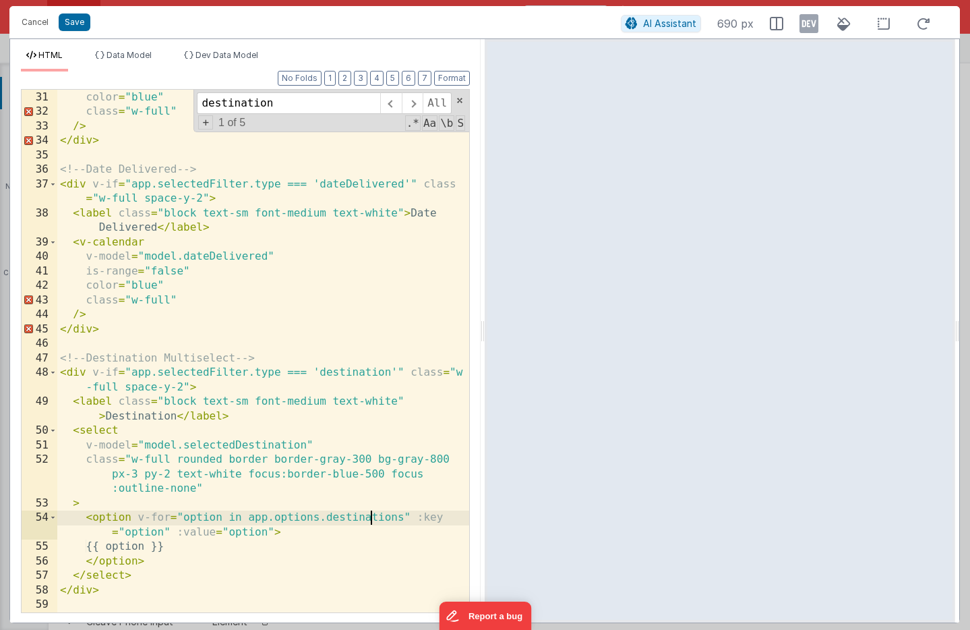
click at [373, 517] on div "is-range = "false" color = "blue" class = "w-full" /> </ div > <!-- Date Delive…" at bounding box center [263, 350] width 412 height 551
click at [965, 253] on div "Cancel Save AI Assistant 690 px HTML Data Model Dev Data Model Format 7 6 5 4 3…" at bounding box center [485, 315] width 970 height 630
click at [71, 28] on button "Save" at bounding box center [75, 22] width 32 height 18
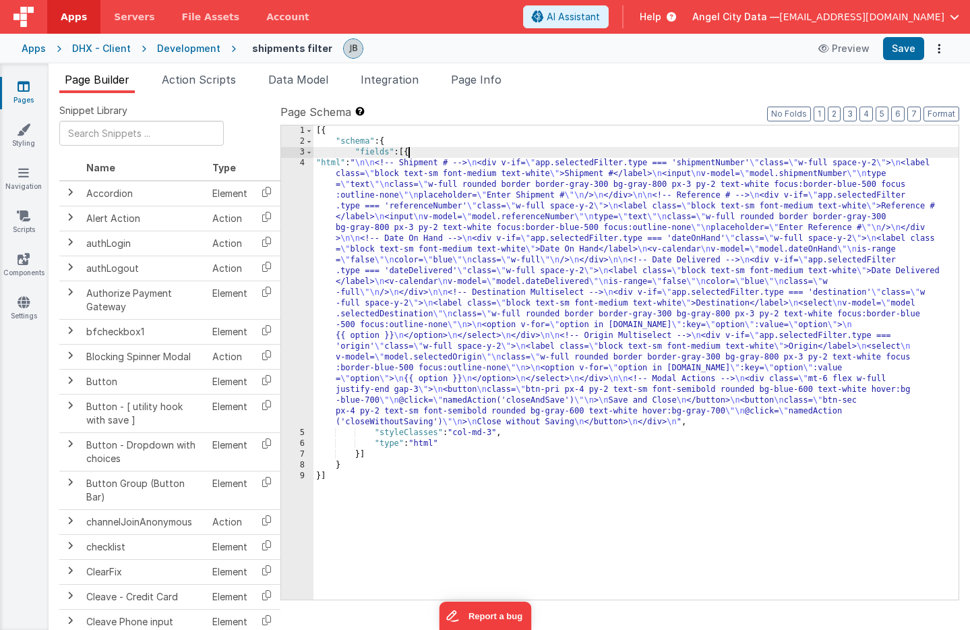
click at [410, 154] on div "[{ "schema" : { "fields" : [{ "html" : " \n\n <!-- Shipment # --> \n <div v-if=…" at bounding box center [635, 372] width 645 height 495
click at [359, 452] on div "[{ "schema" : { "fields" : [{ "html" : " \n\n <!-- Shipment # --> \n <div v-if=…" at bounding box center [635, 372] width 645 height 495
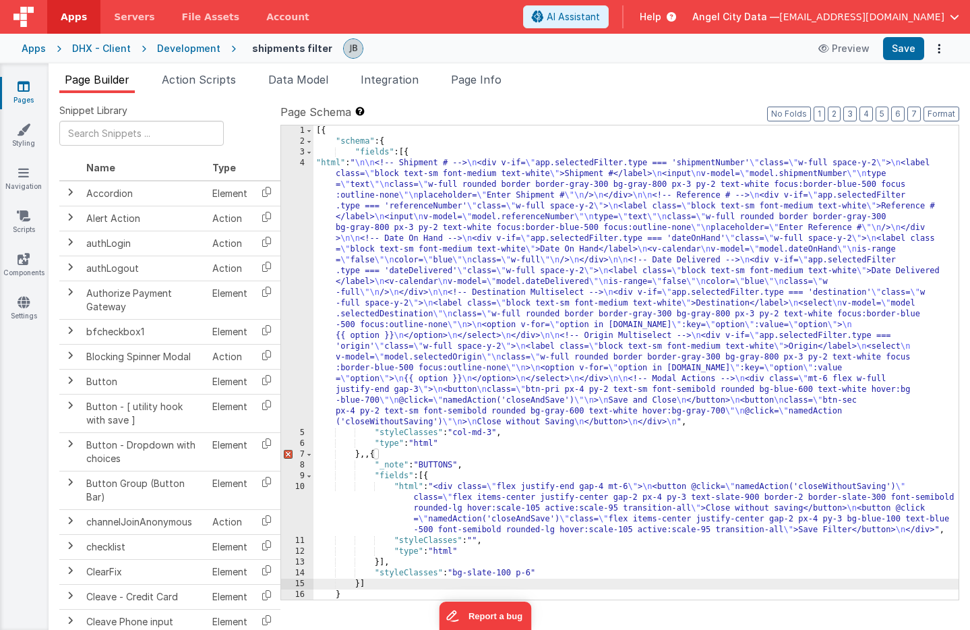
click at [369, 459] on div "[{ "schema" : { "fields" : [{ "html" : " \n\n <!-- Shipment # --> \n <div v-if=…" at bounding box center [635, 372] width 645 height 495
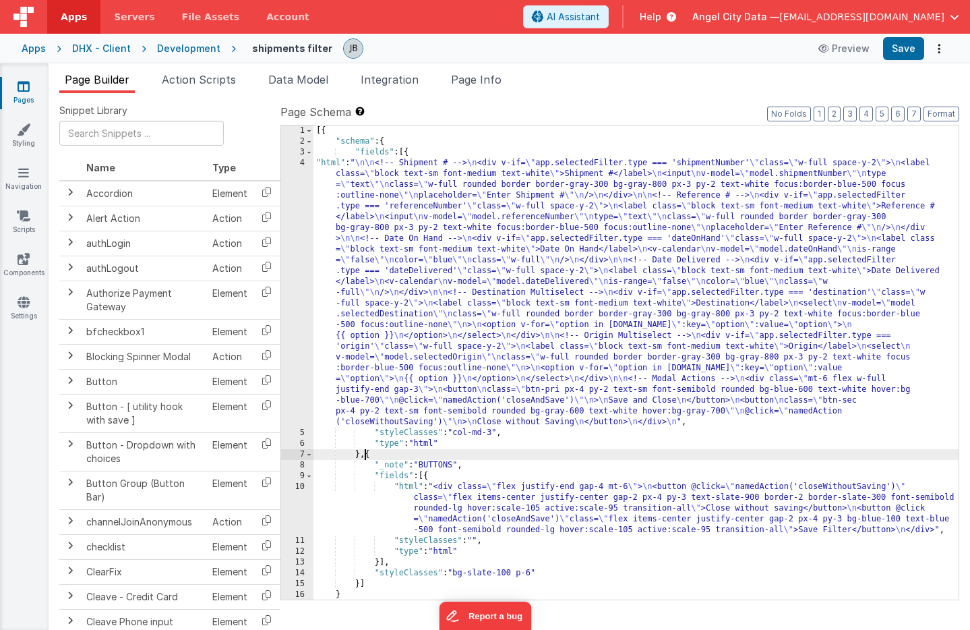
click at [303, 221] on div "4" at bounding box center [297, 293] width 32 height 270
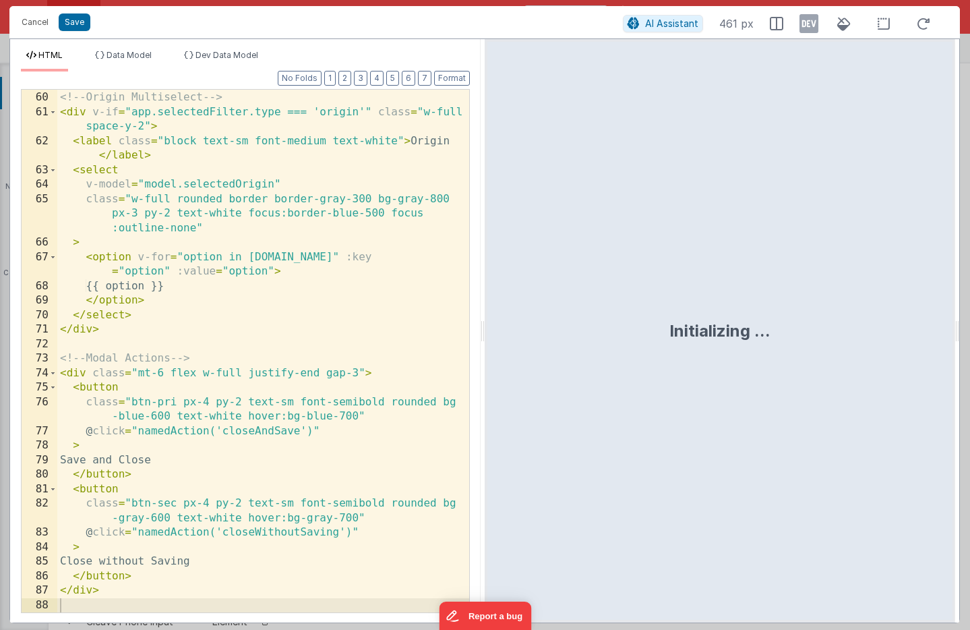
scroll to position [1100, 0]
